Goal: Task Accomplishment & Management: Manage account settings

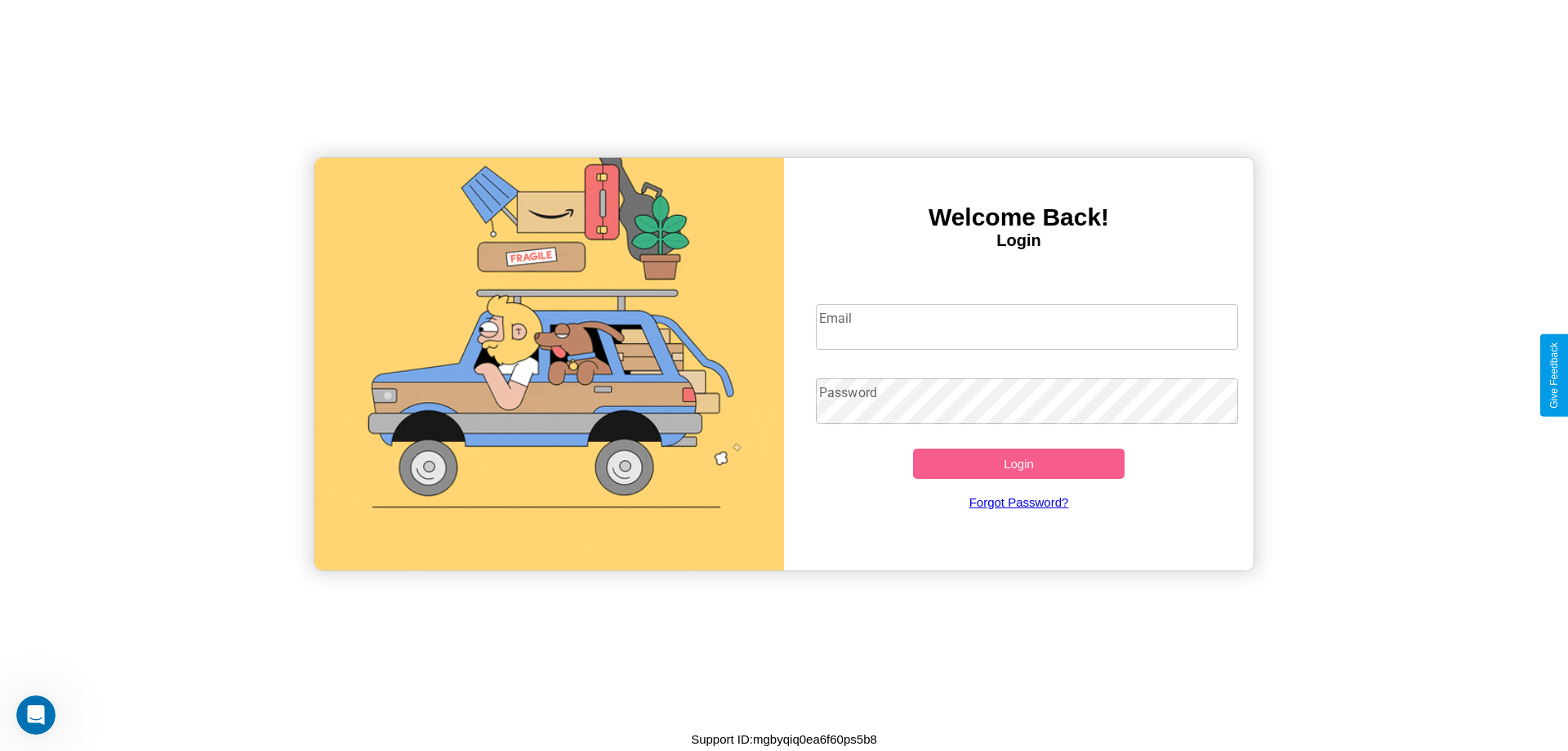
click at [1026, 326] on input "Email" at bounding box center [1027, 326] width 423 height 46
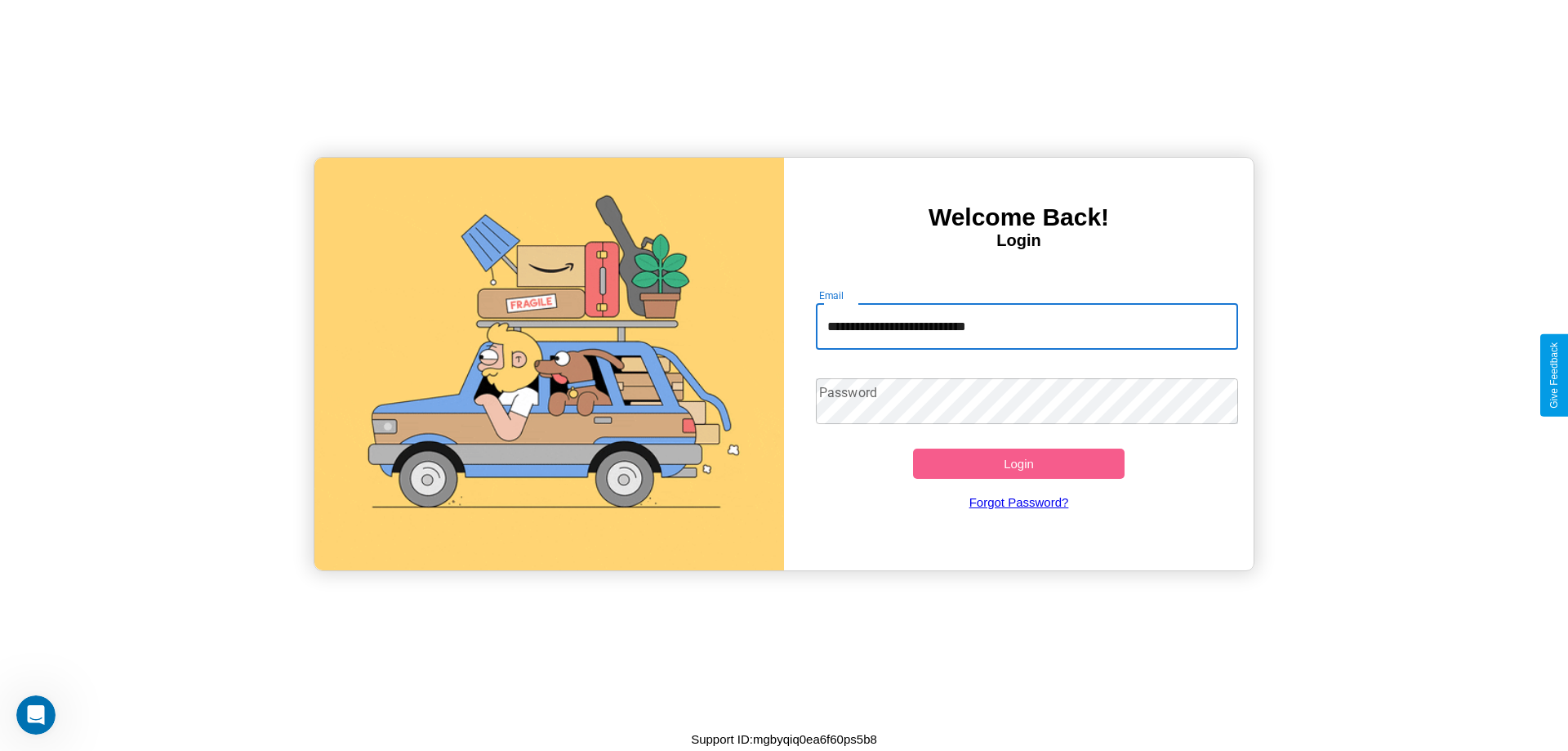
type input "**********"
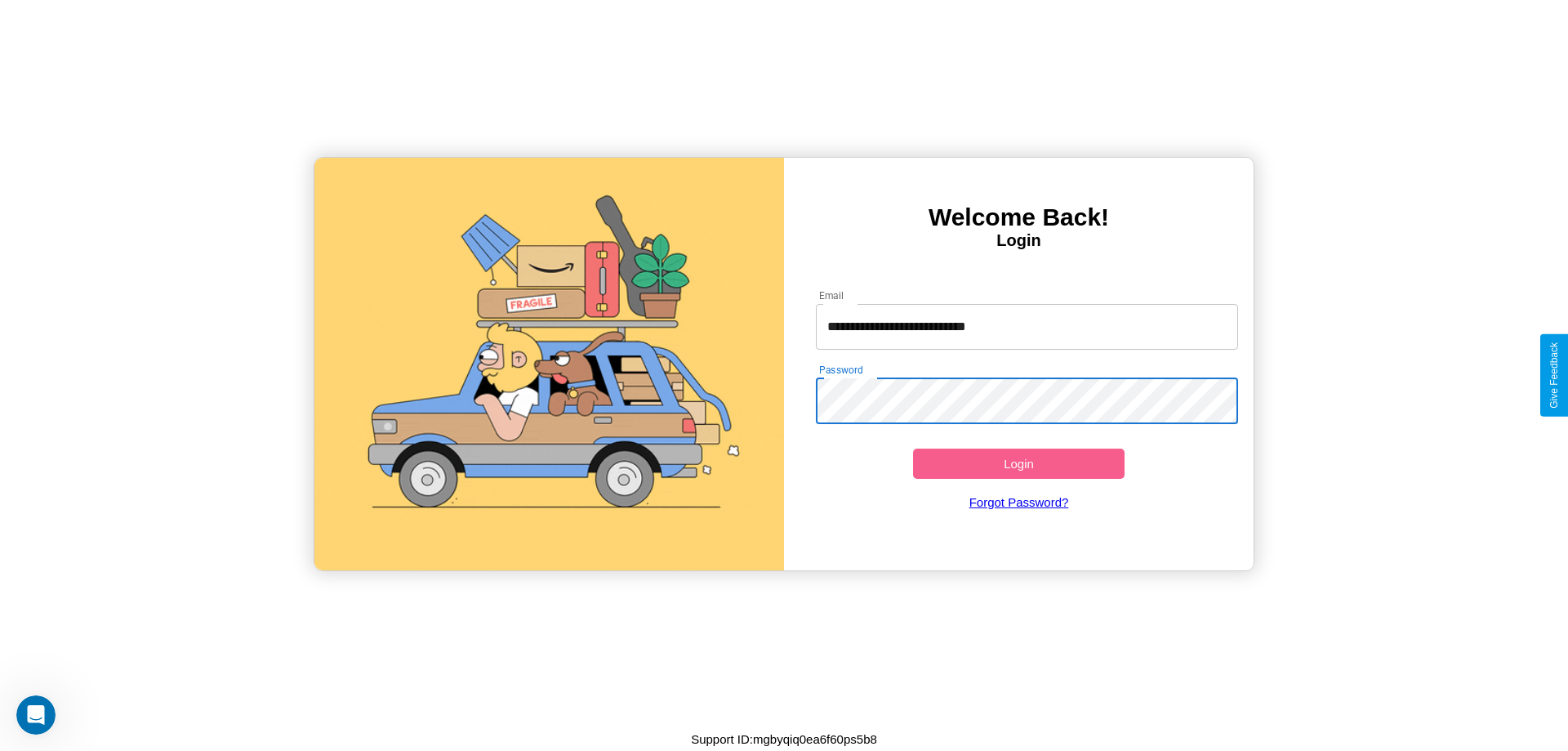
click at [1018, 463] on button "Login" at bounding box center [1018, 464] width 212 height 31
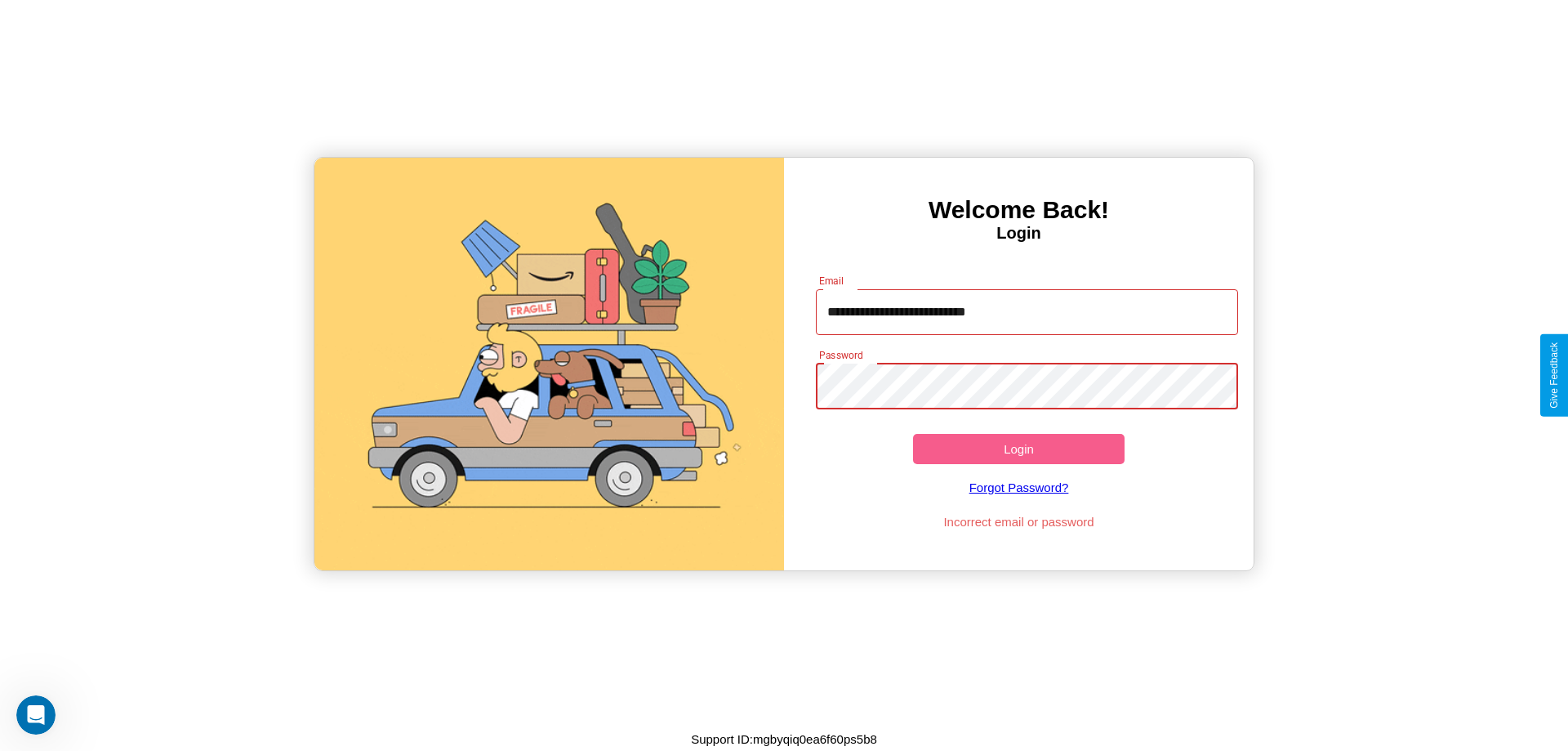
click at [1018, 448] on button "Login" at bounding box center [1018, 449] width 212 height 31
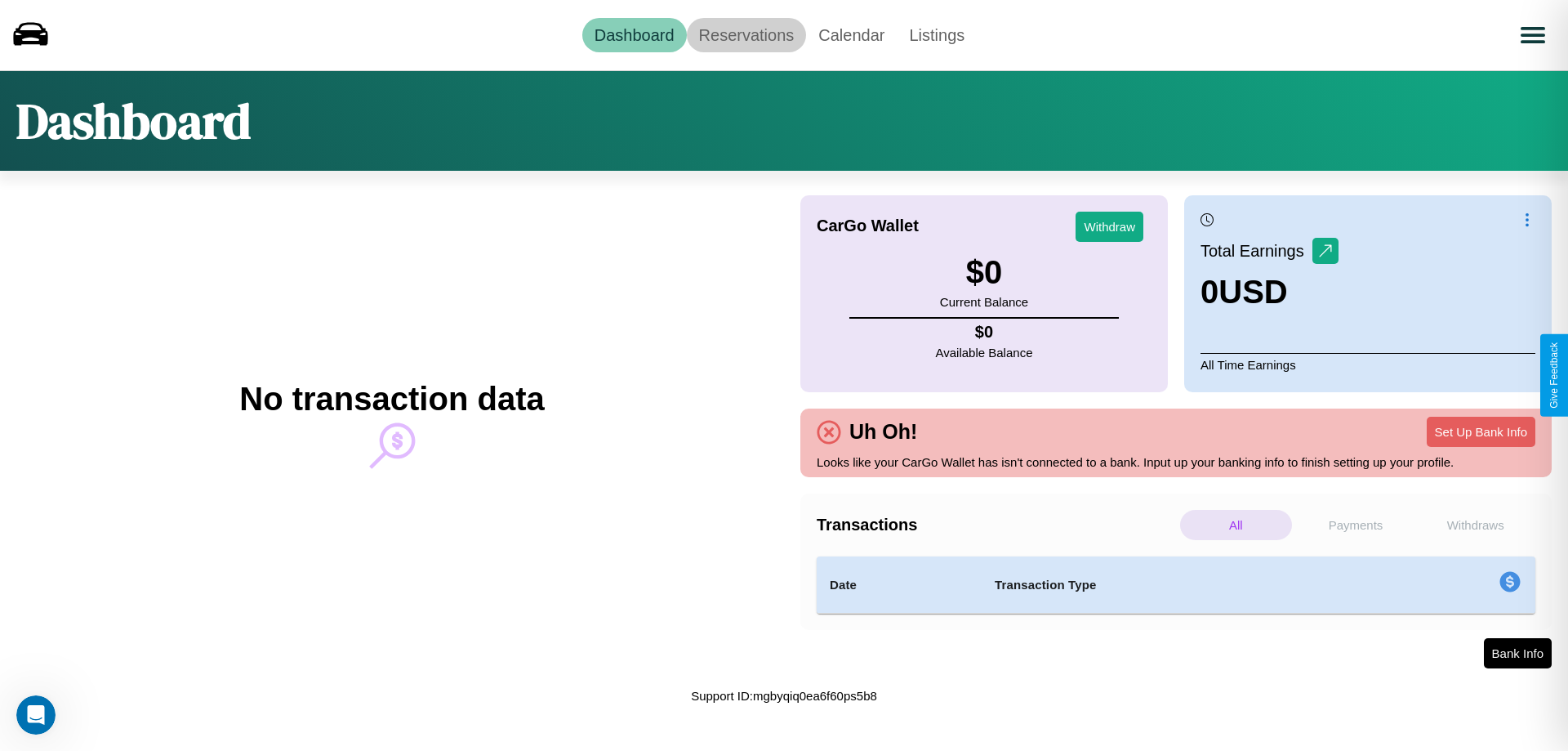
click at [745, 34] on link "Reservations" at bounding box center [746, 35] width 120 height 34
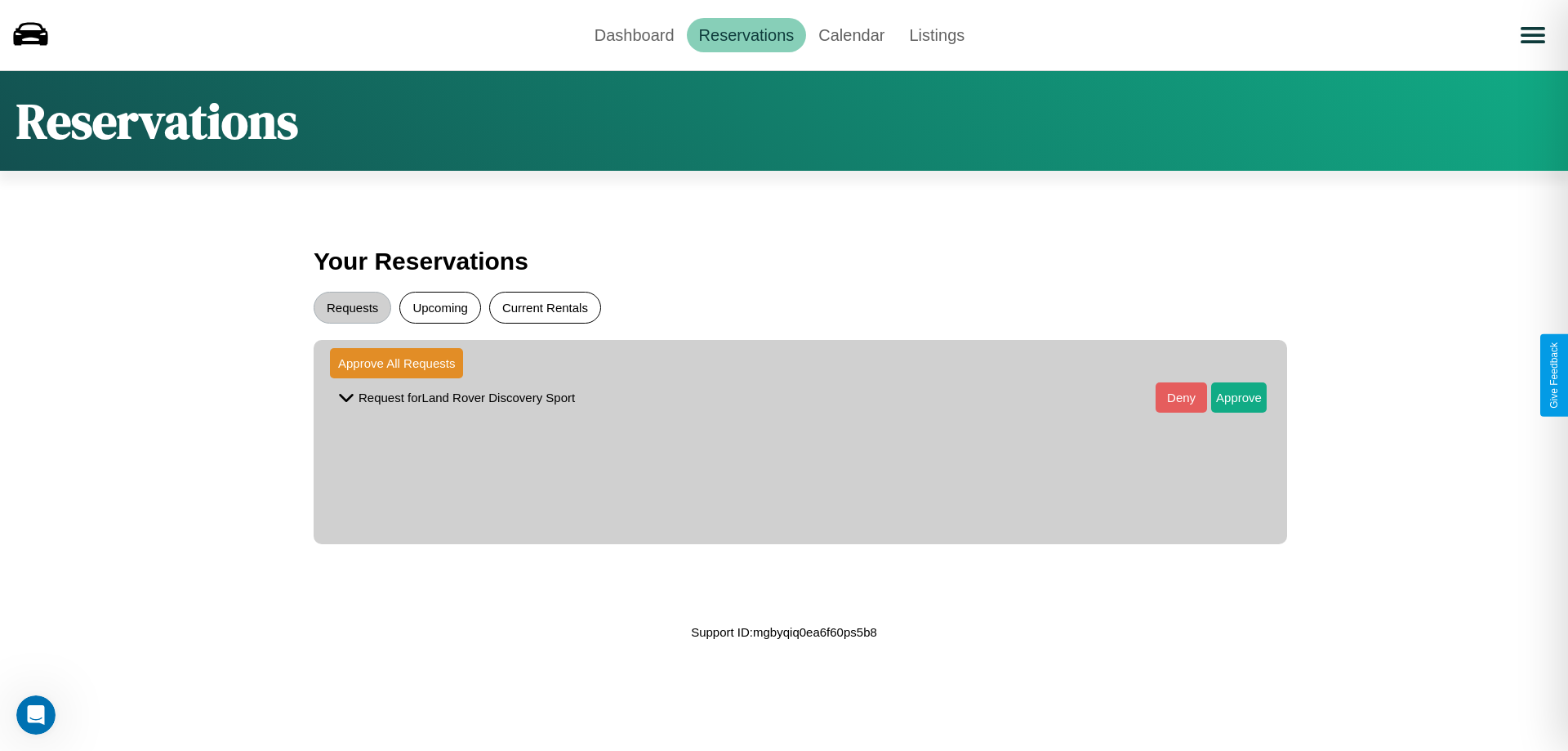
click at [545, 307] on button "Current Rentals" at bounding box center [545, 307] width 112 height 32
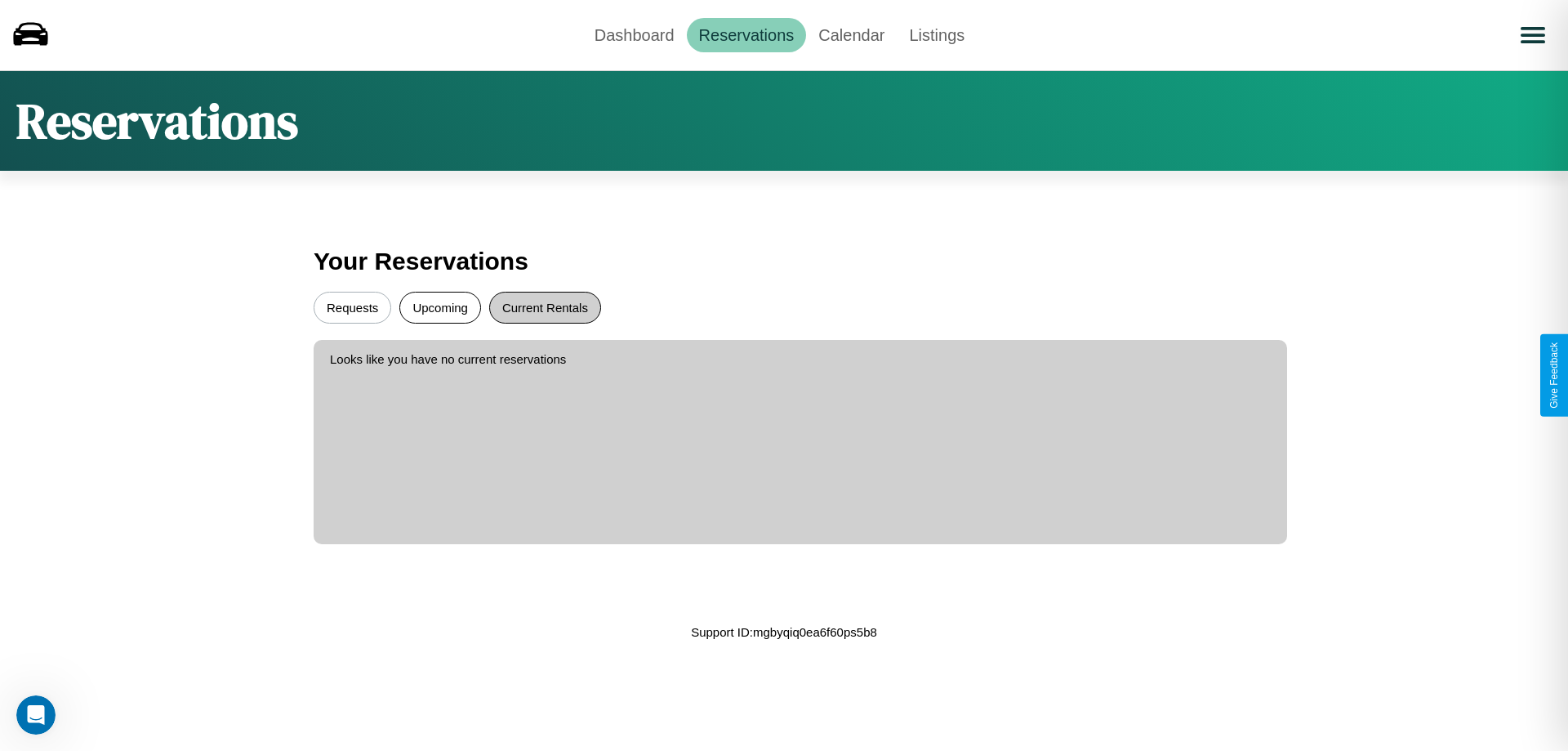
click at [352, 307] on button "Requests" at bounding box center [352, 307] width 77 height 32
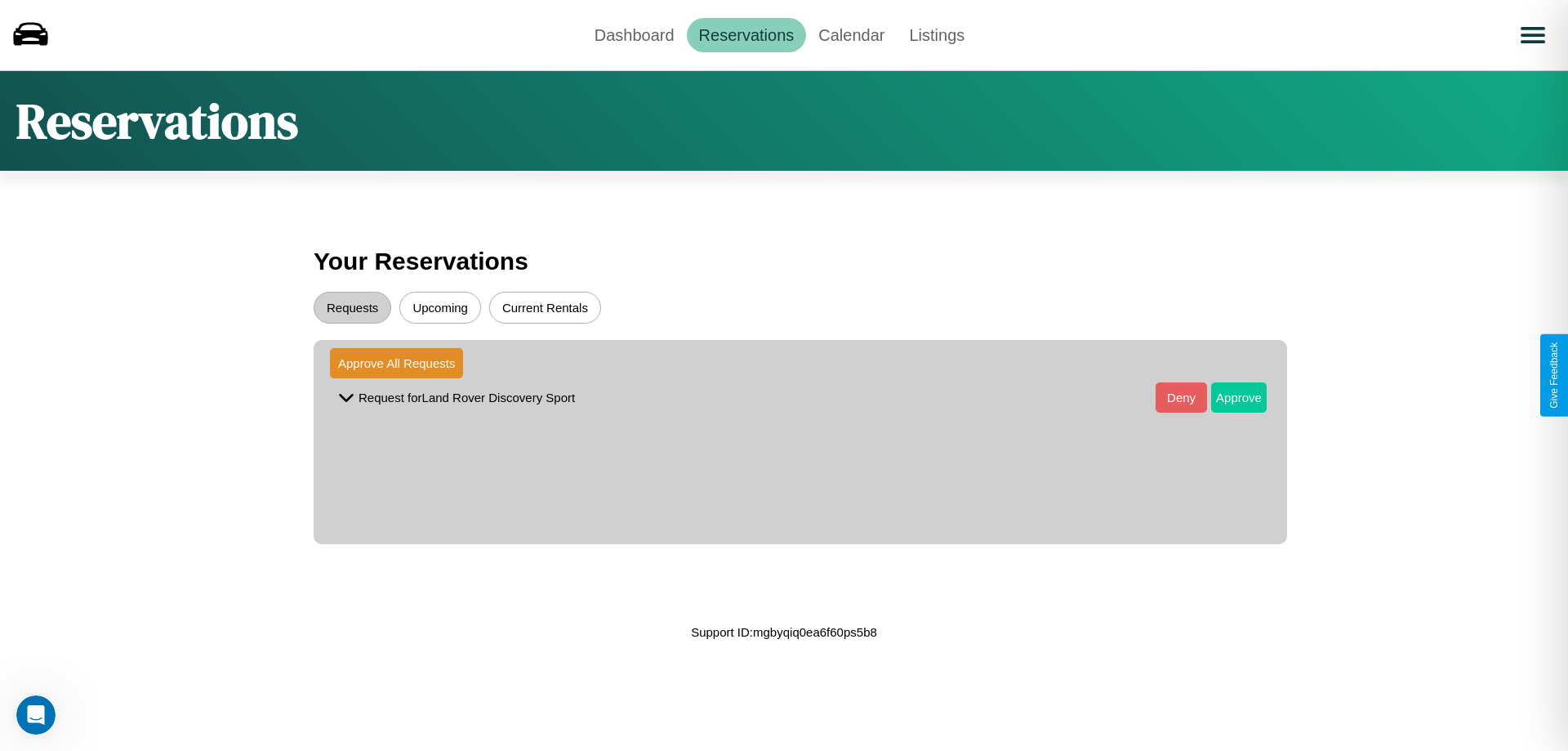
click at [1227, 397] on button "Approve" at bounding box center [1239, 398] width 56 height 31
